Goal: Navigation & Orientation: Find specific page/section

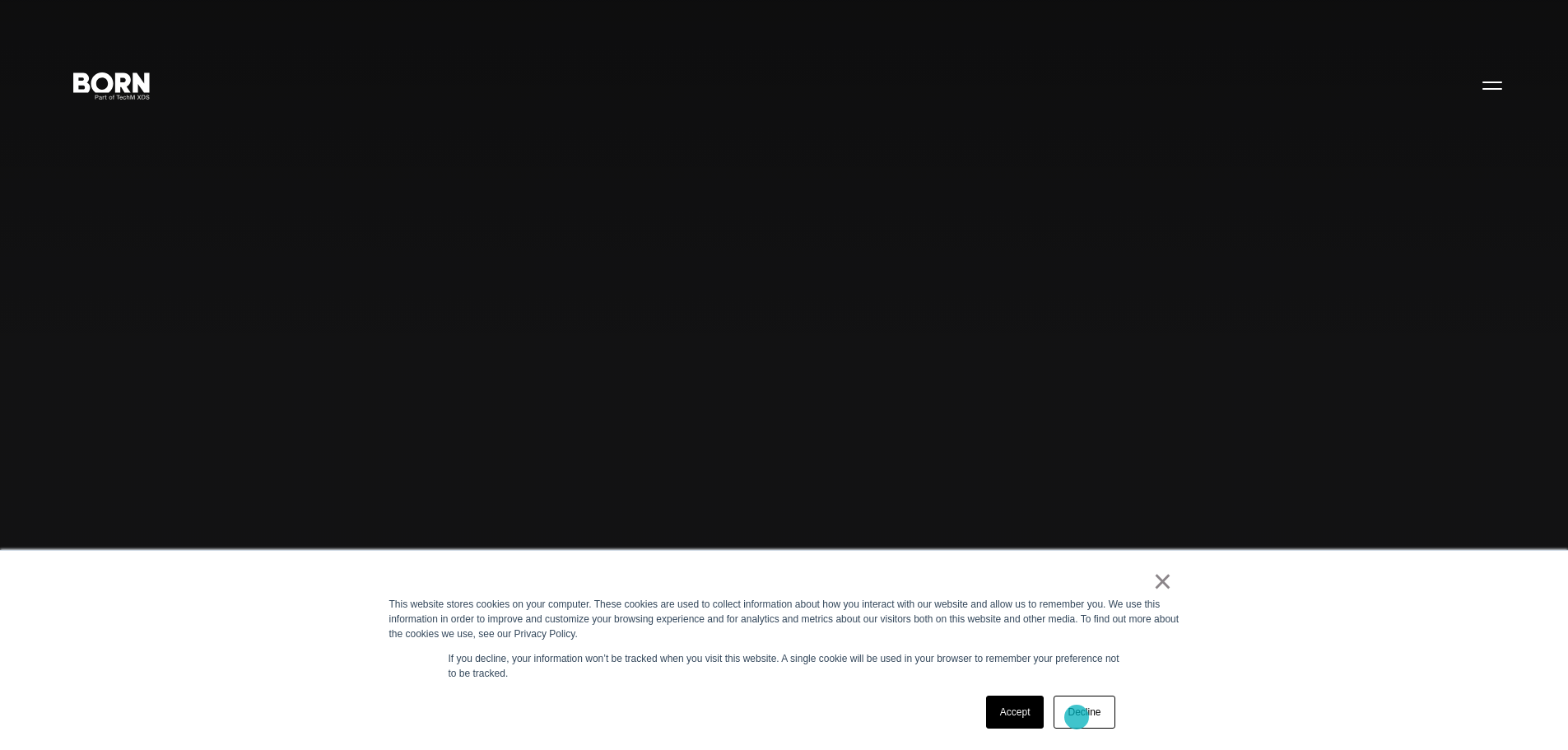
click at [1074, 715] on link "Decline" at bounding box center [1084, 712] width 61 height 33
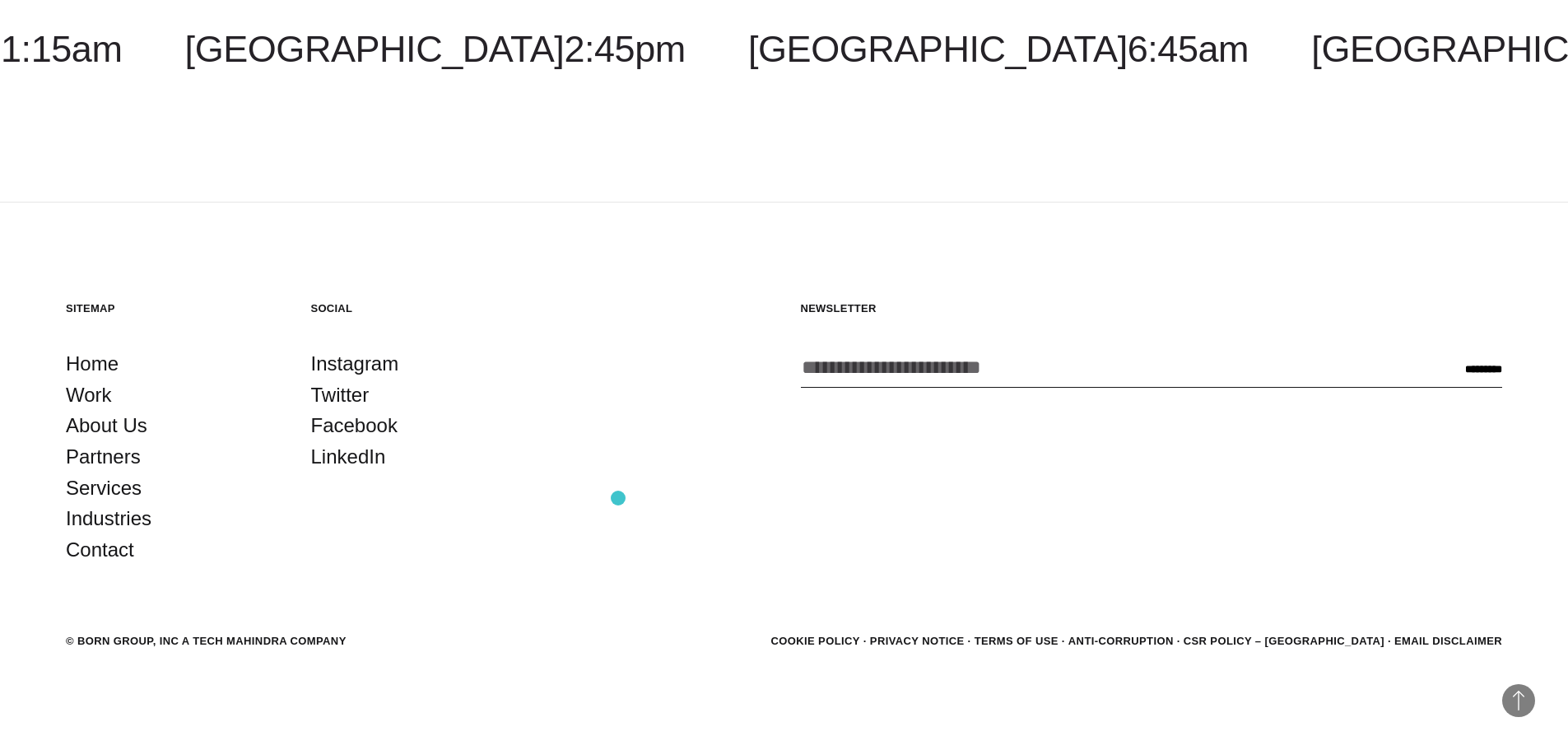
scroll to position [5190, 0]
click at [113, 424] on link "About Us" at bounding box center [107, 424] width 82 height 31
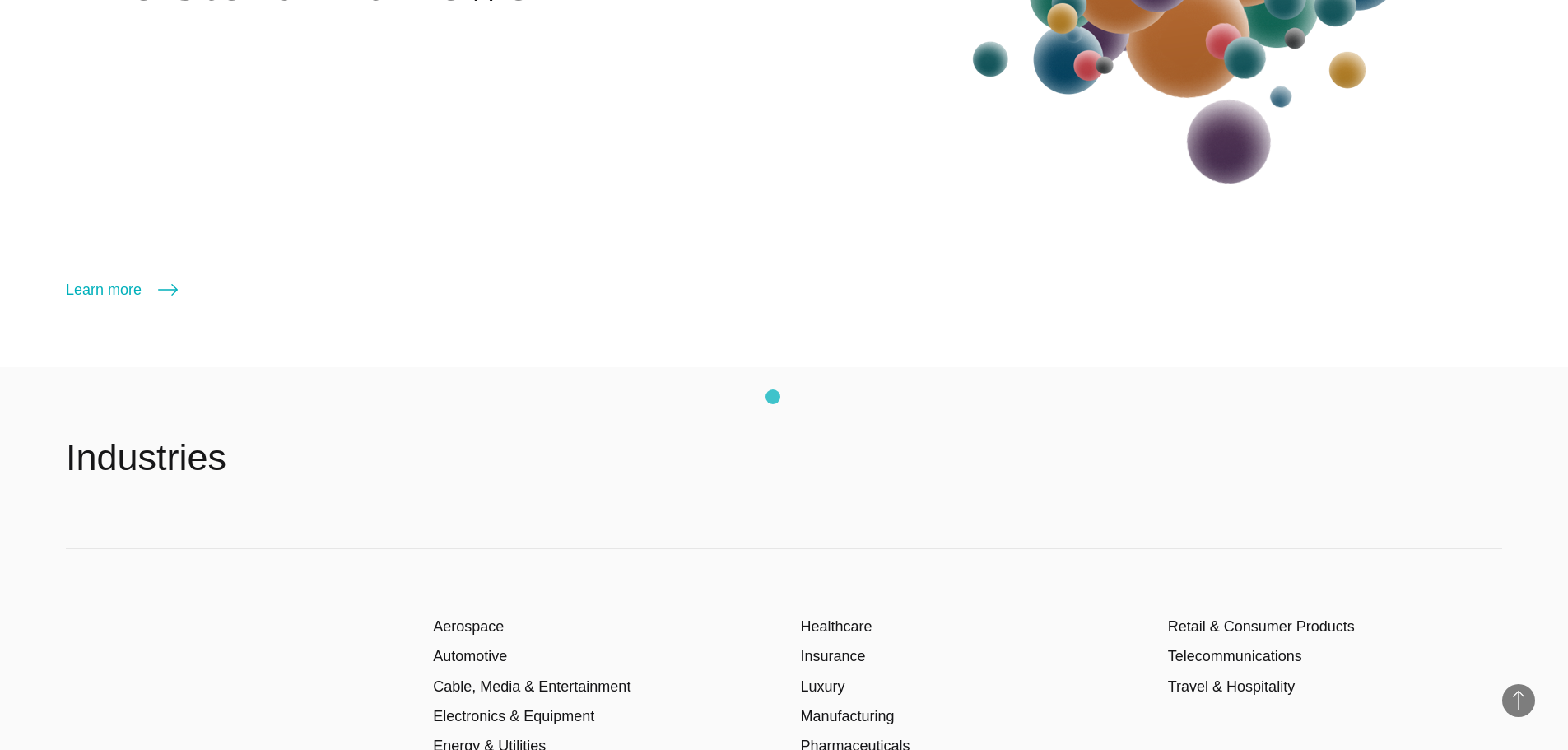
scroll to position [2634, 0]
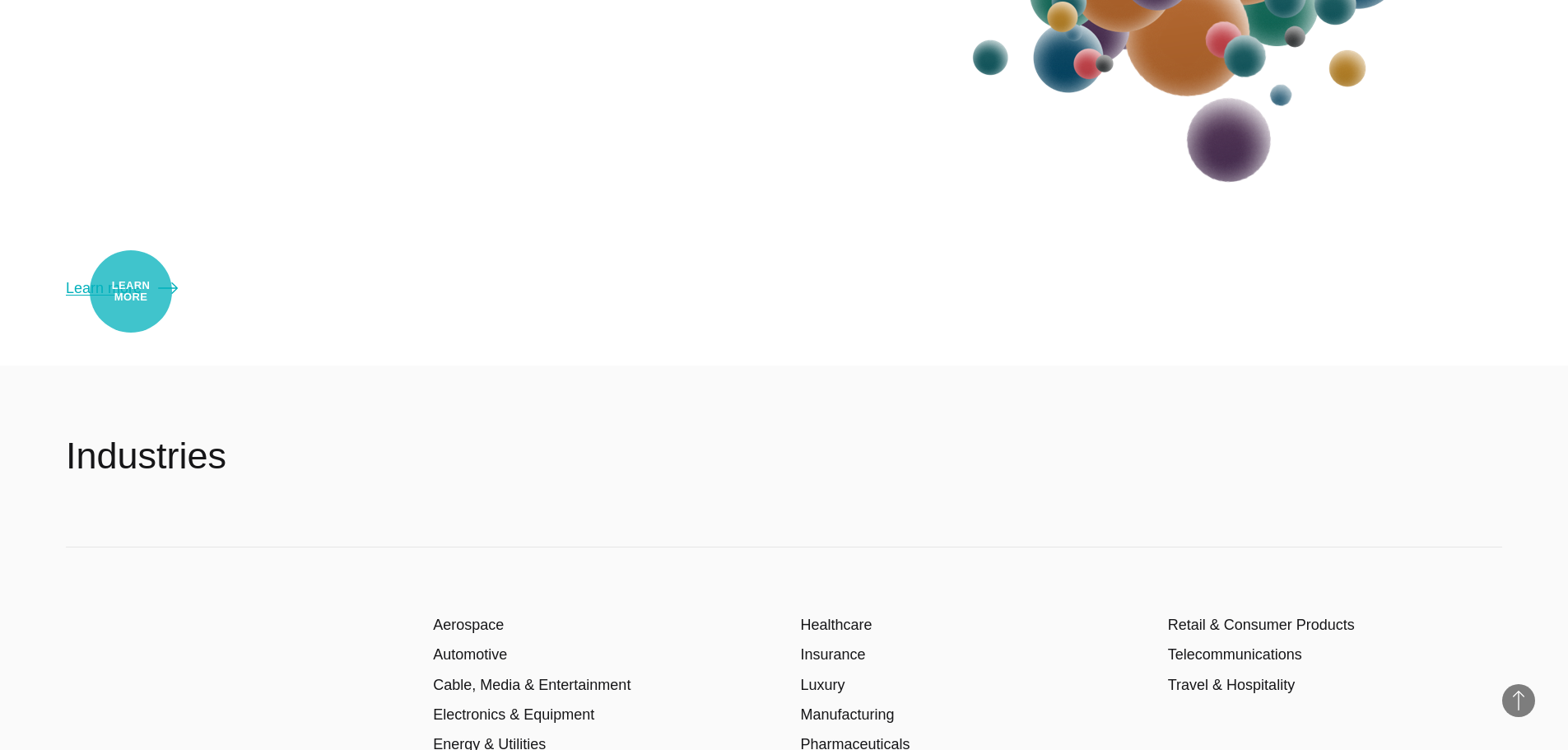
click at [131, 291] on link "Learn more" at bounding box center [122, 288] width 112 height 23
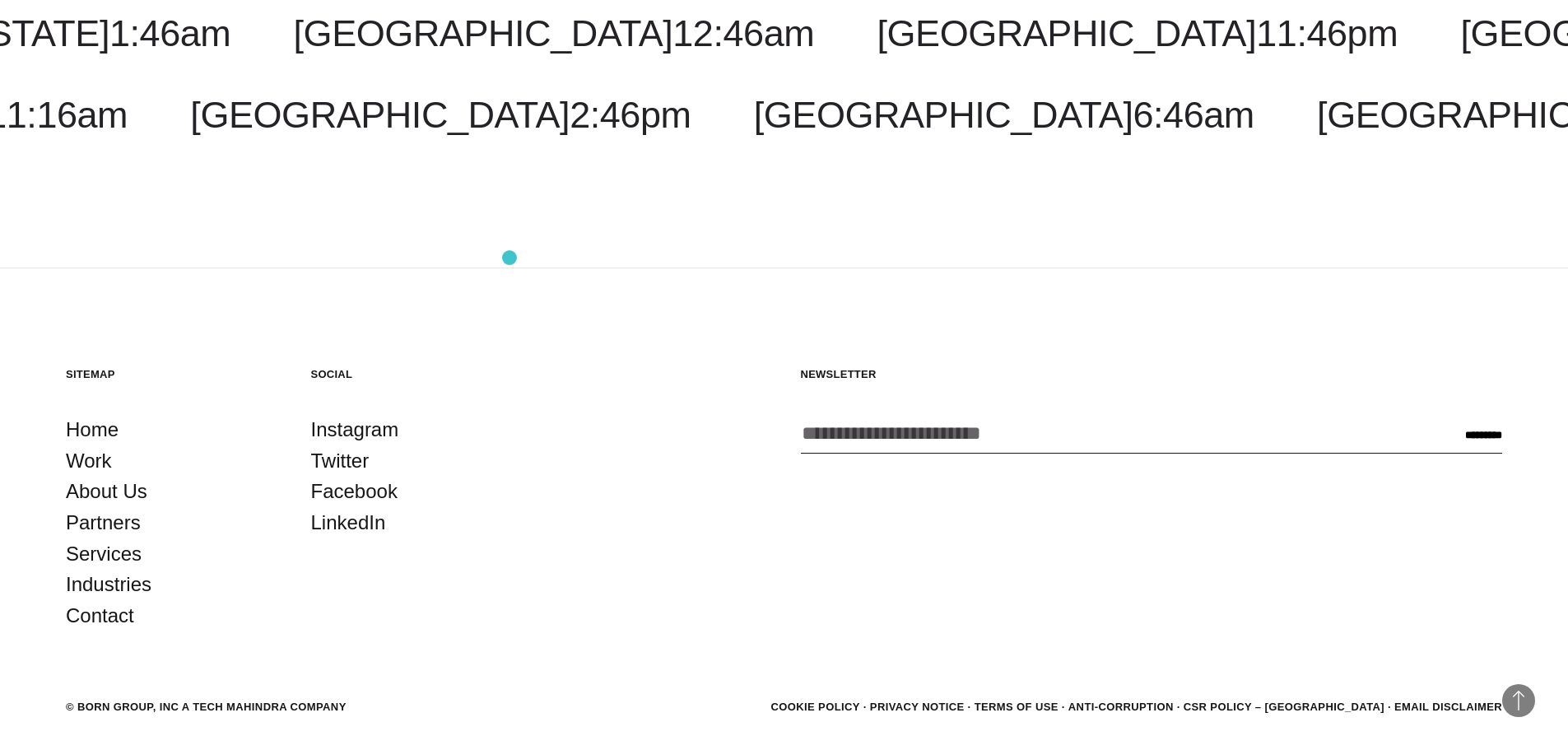
scroll to position [3936, 0]
